Goal: Information Seeking & Learning: Check status

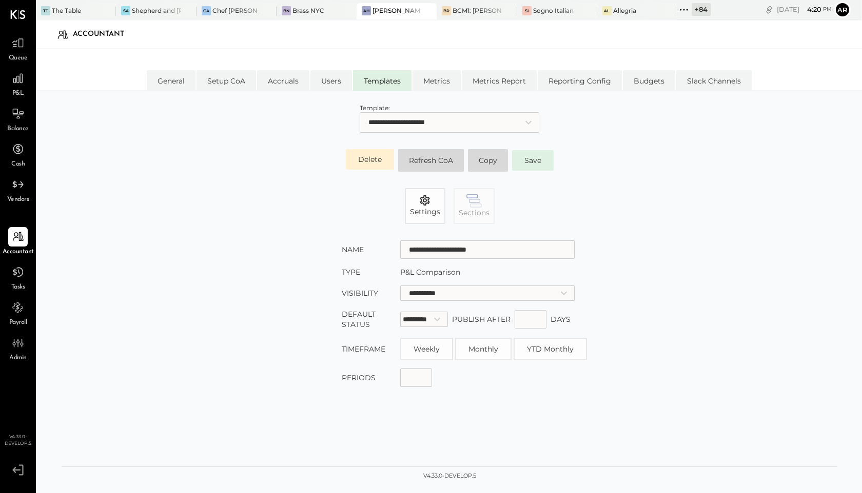
select select "**********"
click at [685, 11] on icon at bounding box center [683, 9] width 13 height 13
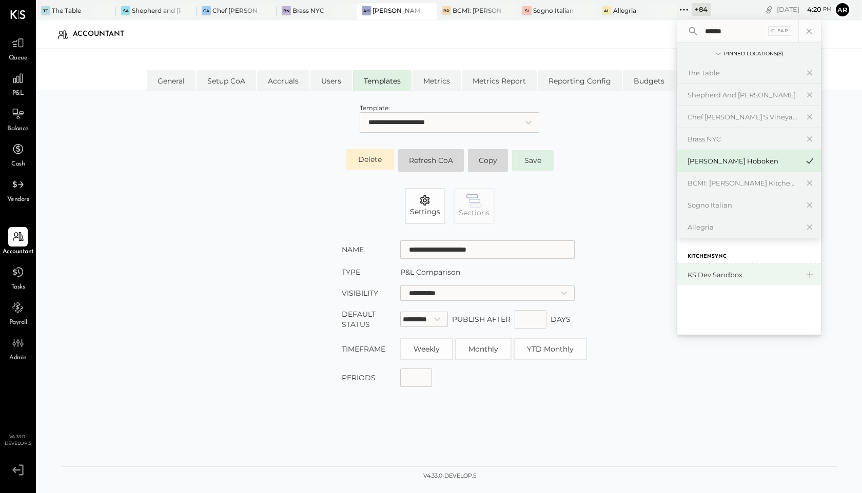
type input "******"
click at [704, 277] on div "KS Dev Sandbox" at bounding box center [742, 275] width 111 height 10
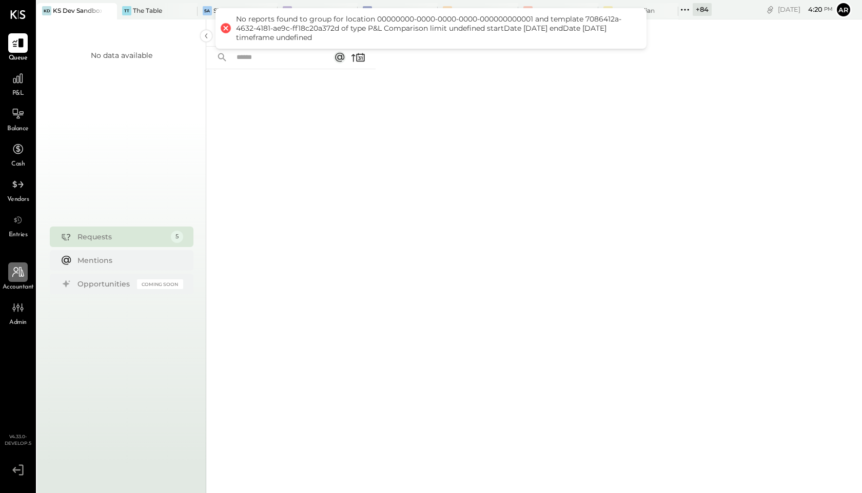
click at [19, 279] on div at bounding box center [17, 272] width 19 height 19
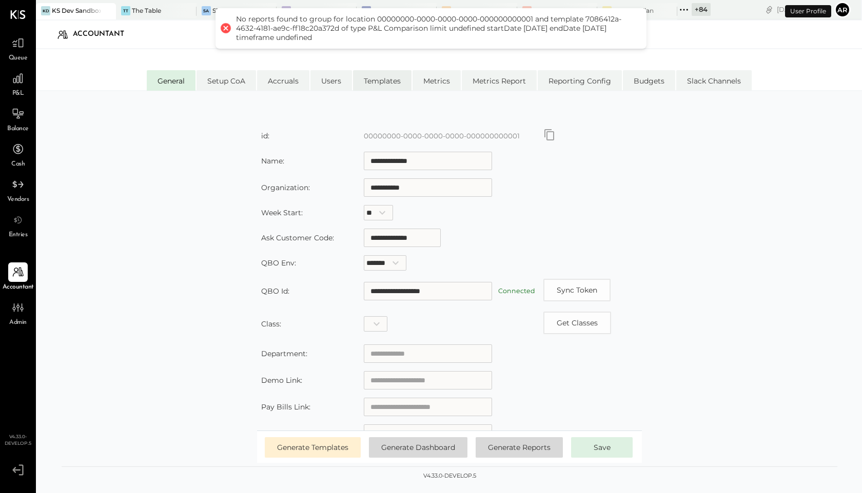
click at [389, 77] on li "Templates" at bounding box center [382, 80] width 58 height 21
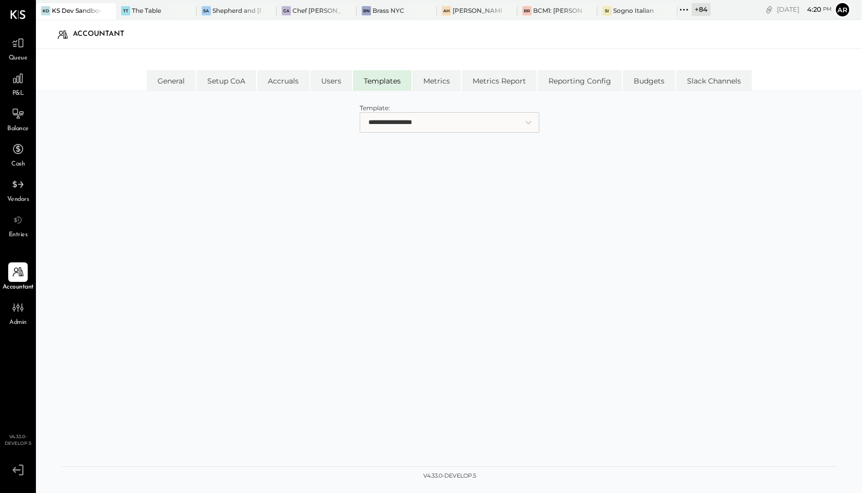
click at [420, 126] on select "**********" at bounding box center [450, 122] width 180 height 21
click at [177, 67] on div "General Setup CoA Accruals Users Templates Metrics Metrics Report Reporting Con…" at bounding box center [449, 69] width 826 height 41
click at [177, 88] on li "General" at bounding box center [171, 80] width 49 height 21
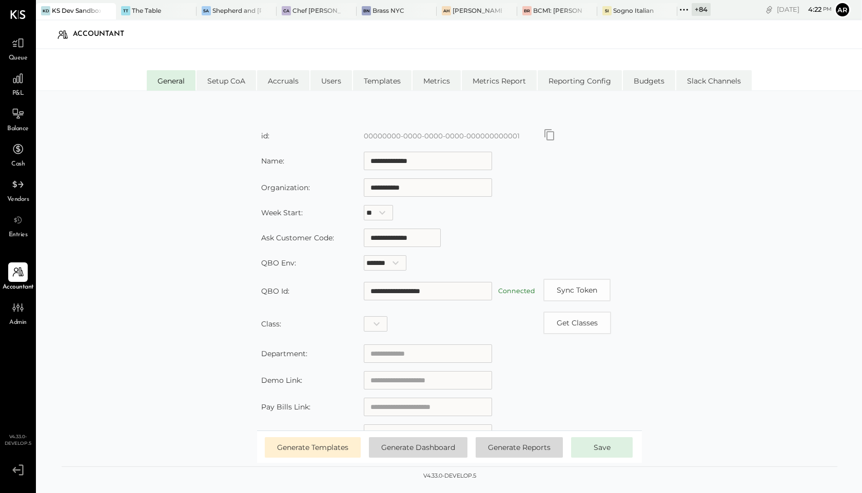
click at [553, 132] on icon "Copy id" at bounding box center [549, 135] width 12 height 12
click at [25, 82] on div at bounding box center [17, 78] width 19 height 19
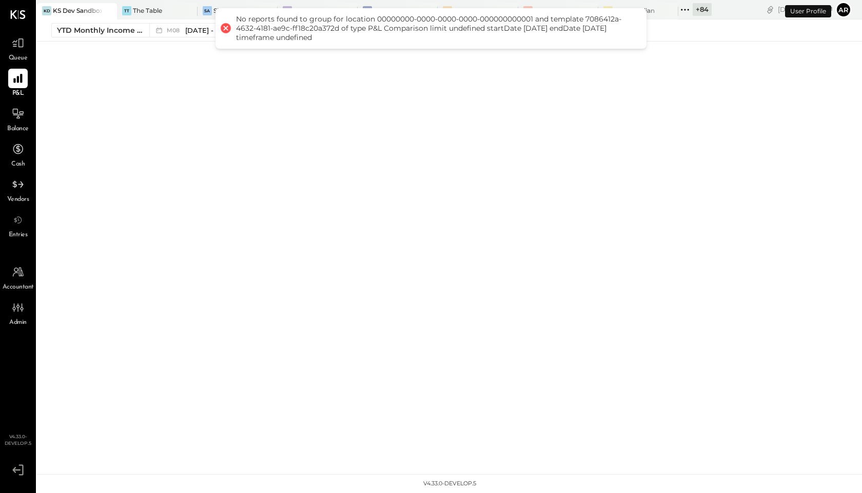
click at [199, 87] on div "KD KS Dev Sandbox TT The Table [PERSON_NAME] and [PERSON_NAME] [GEOGRAPHIC_DATA…" at bounding box center [449, 237] width 825 height 474
click at [176, 28] on span "M08" at bounding box center [175, 31] width 16 height 6
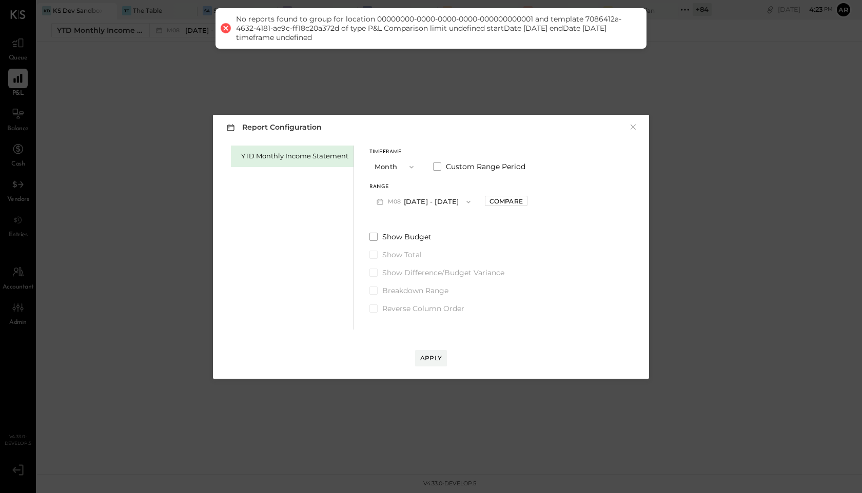
click at [414, 205] on button "M08 [DATE] - [DATE]" at bounding box center [423, 201] width 108 height 19
click at [414, 205] on span "[DATE] - [DATE]" at bounding box center [419, 203] width 49 height 9
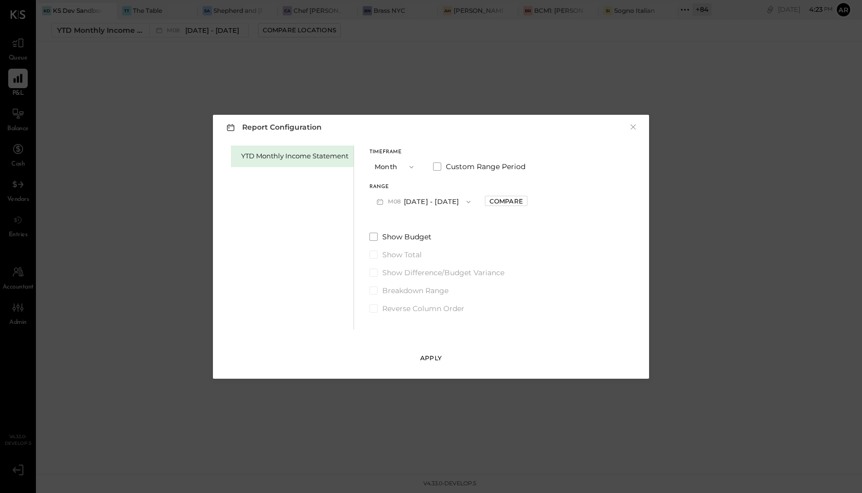
click at [425, 361] on div "Apply" at bounding box center [431, 358] width 22 height 9
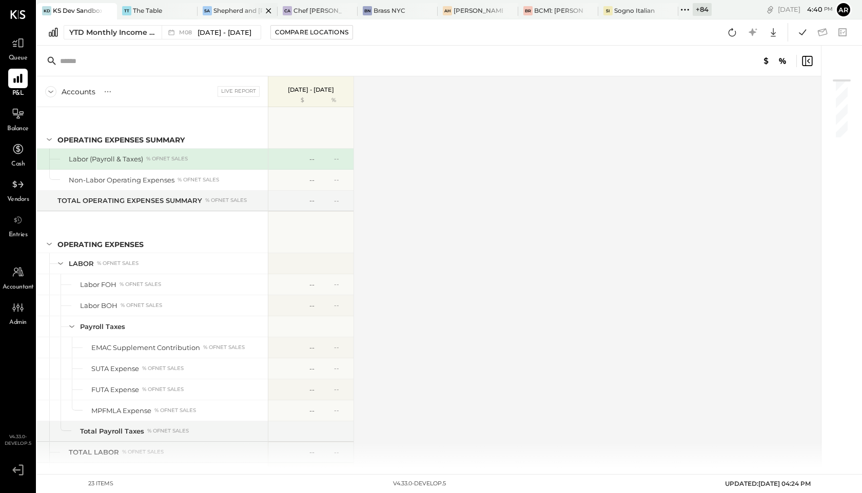
click at [217, 9] on div "Shepherd and [PERSON_NAME]" at bounding box center [237, 10] width 49 height 9
